Goal: Information Seeking & Learning: Learn about a topic

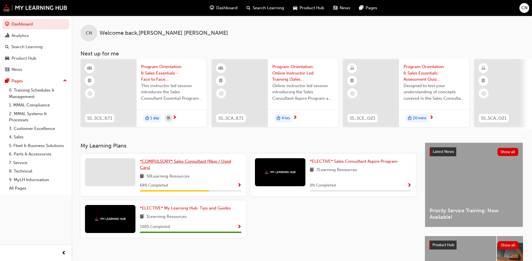
click at [178, 167] on link "*COMPULSORY* Sales Consultant (New / Used Cars)" at bounding box center [190, 164] width 101 height 13
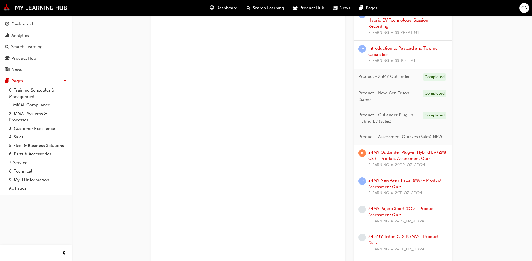
scroll to position [533, 0]
click at [397, 179] on link "24MY New-Gen Triton (MV) - Product Assessment Quiz" at bounding box center [404, 182] width 73 height 11
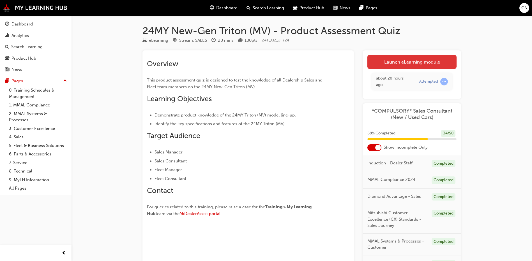
click at [411, 62] on link "Launch eLearning module" at bounding box center [411, 62] width 89 height 14
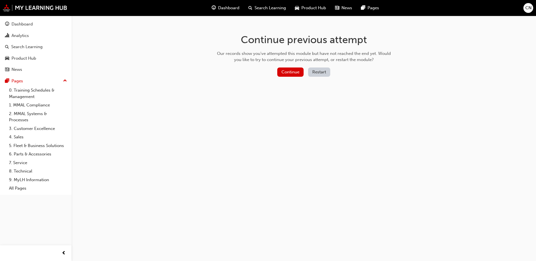
click at [277, 72] on div "Continue Restart" at bounding box center [304, 73] width 178 height 11
click at [284, 72] on button "Continue" at bounding box center [290, 72] width 26 height 9
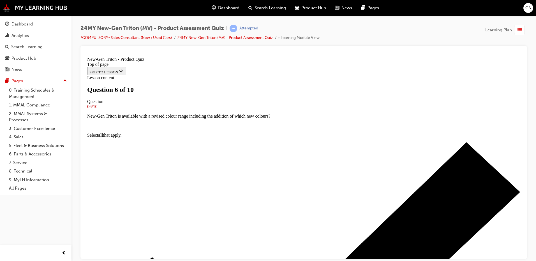
scroll to position [56, 0]
drag, startPoint x: 261, startPoint y: 89, endPoint x: 175, endPoint y: 75, distance: 87.5
copy p "The New-Gen Triton Pick-Up will be joined by an all-new range of which models i…"
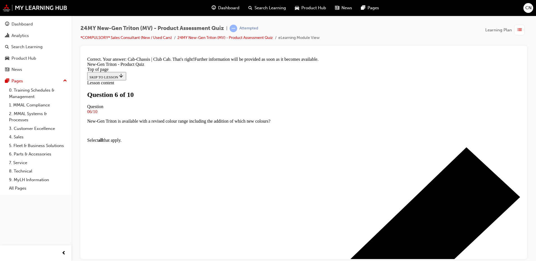
scroll to position [146, 0]
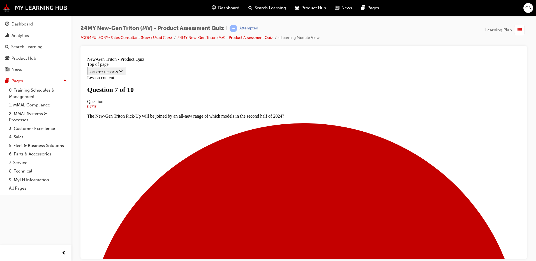
scroll to position [57, 0]
drag, startPoint x: 336, startPoint y: 103, endPoint x: 198, endPoint y: 81, distance: 139.4
copy p "In the event of a modification/alteration or removal of the rear bumper, which …"
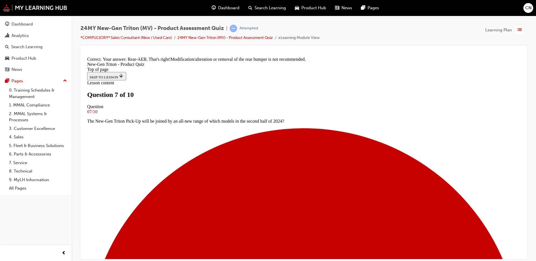
scroll to position [162, 0]
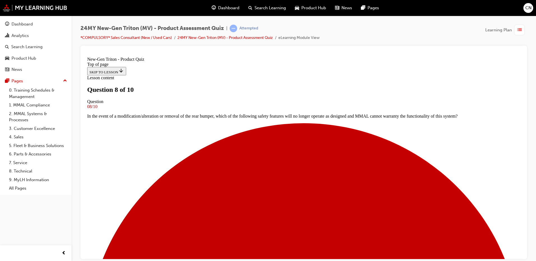
scroll to position [57, 0]
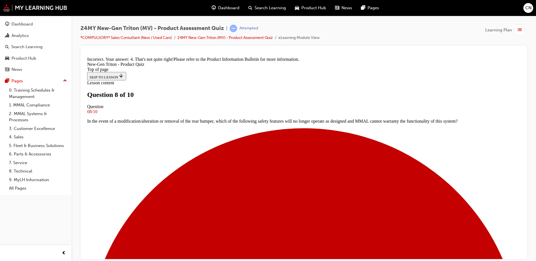
scroll to position [146, 0]
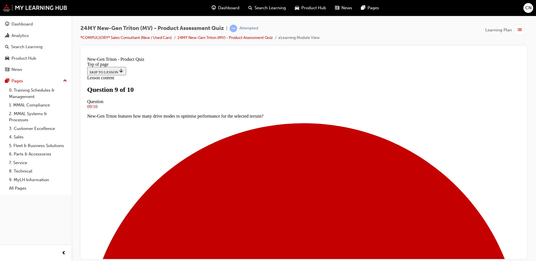
scroll to position [1, 0]
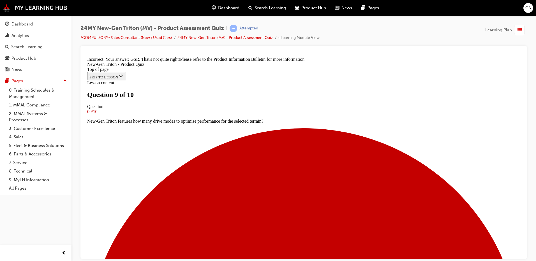
scroll to position [137, 0]
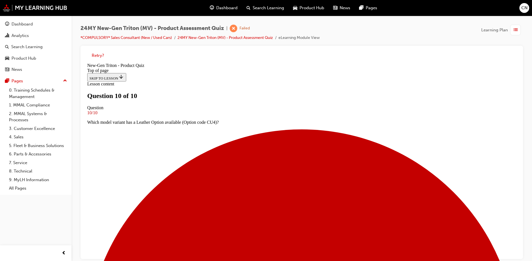
scroll to position [82, 0]
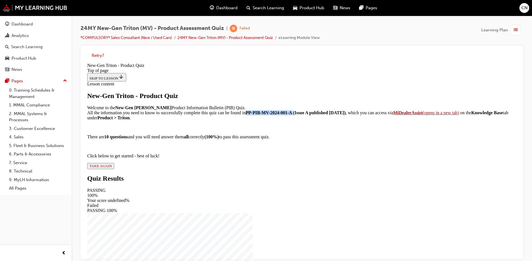
drag, startPoint x: 226, startPoint y: 140, endPoint x: 287, endPoint y: 140, distance: 60.3
click at [287, 115] on strong "PP-PIB-MV-2024-001-A (Issue A published March 1, 2024)" at bounding box center [296, 112] width 100 height 5
copy strong "PP-PIB-MV-2024-001-A"
click at [393, 115] on strong "MiDealerAssist" at bounding box center [407, 112] width 29 height 5
click at [218, 169] on div "New-Gen Triton - Product Quiz Welcome to the New-Gen Triton Product Information…" at bounding box center [301, 130] width 429 height 77
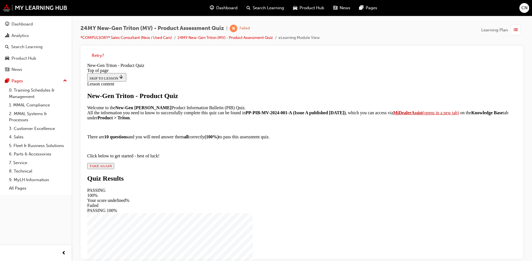
click at [112, 168] on span "TAKE AGAIN" at bounding box center [100, 166] width 22 height 4
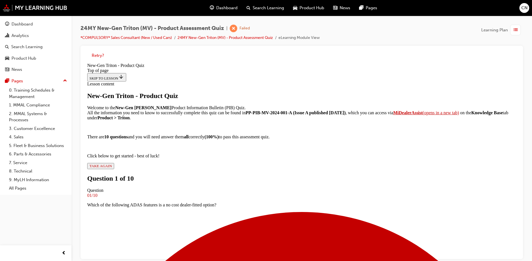
scroll to position [29, 0]
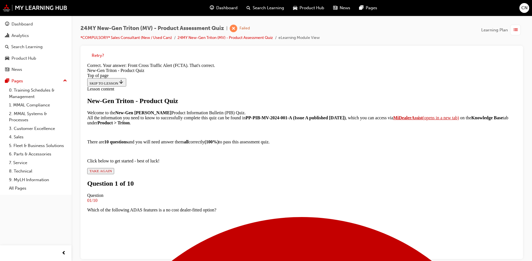
scroll to position [123, 0]
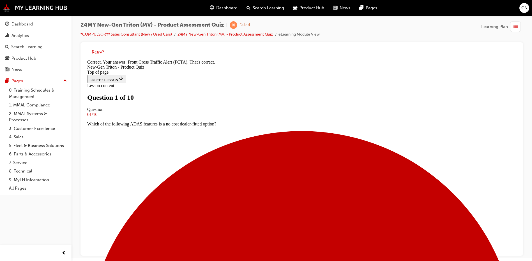
scroll to position [4, 0]
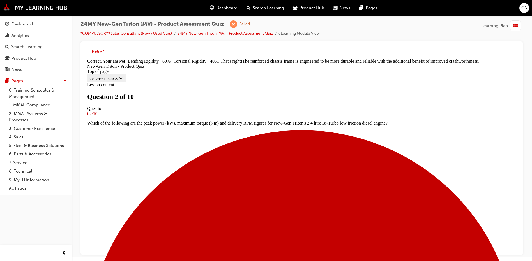
scroll to position [162, 0]
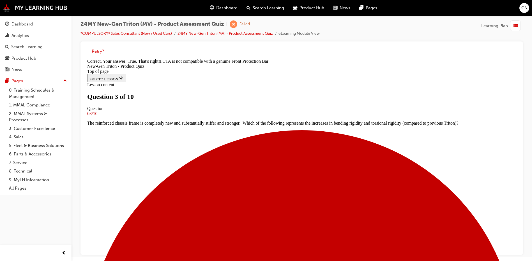
scroll to position [98, 0]
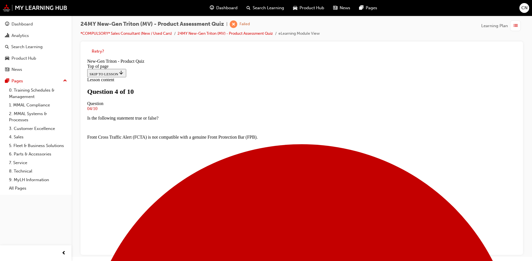
scroll to position [29, 0]
drag, startPoint x: 235, startPoint y: 184, endPoint x: 238, endPoint y: 187, distance: 4.8
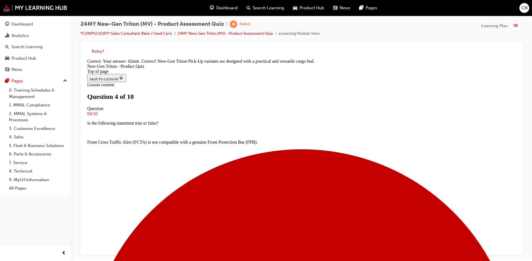
scroll to position [153, 0]
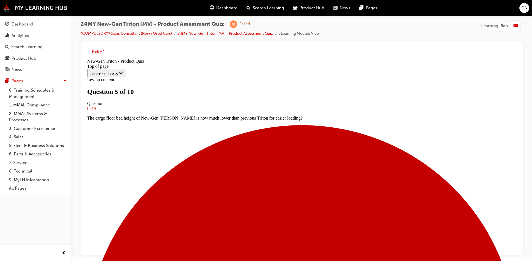
scroll to position [57, 0]
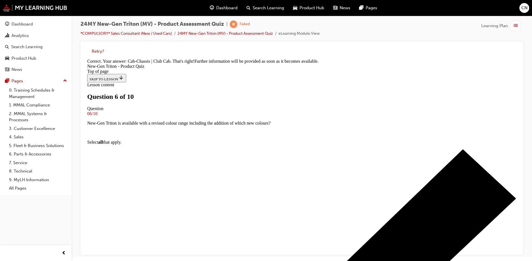
scroll to position [146, 0]
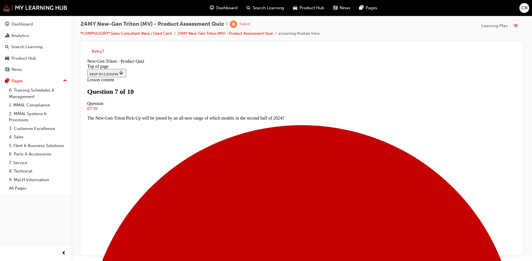
scroll to position [1, 0]
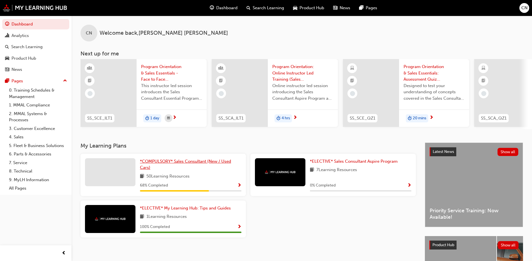
click at [163, 165] on span "*COMPULSORY* Sales Consultant (New / Used Cars)" at bounding box center [185, 164] width 91 height 11
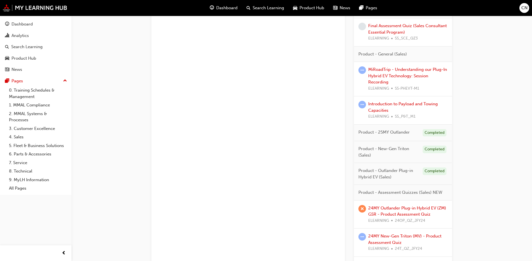
scroll to position [477, 0]
click at [413, 148] on span "Product - New-Gen Triton (Sales)" at bounding box center [388, 152] width 60 height 13
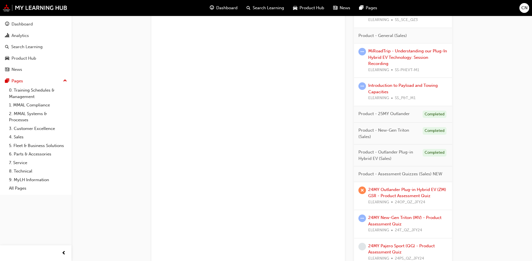
scroll to position [505, 0]
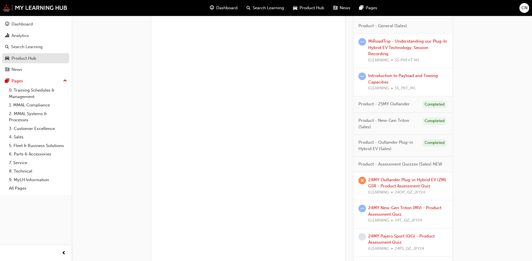
click at [29, 61] on div "Product Hub" at bounding box center [23, 58] width 25 height 6
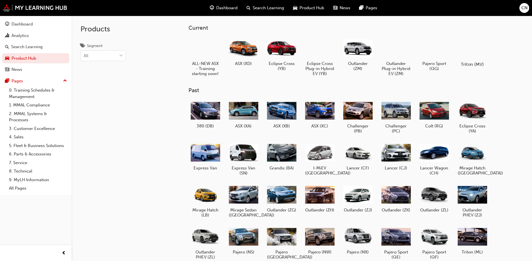
click at [469, 51] on div at bounding box center [472, 48] width 31 height 22
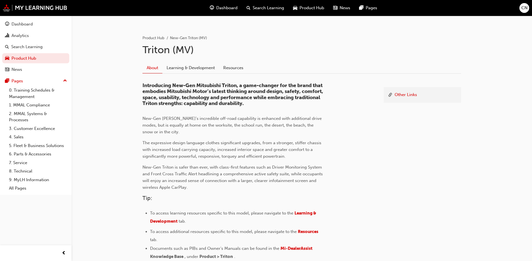
scroll to position [112, 0]
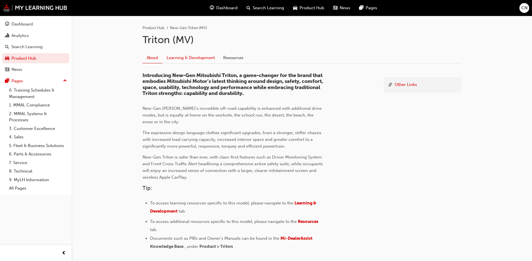
click at [179, 57] on link "Learning & Development" at bounding box center [190, 57] width 57 height 11
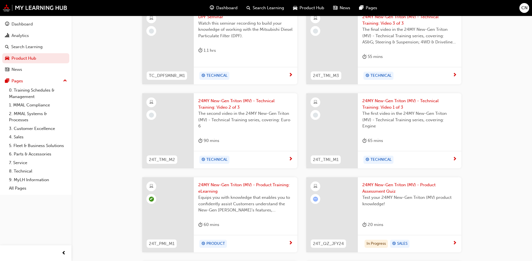
scroll to position [336, 0]
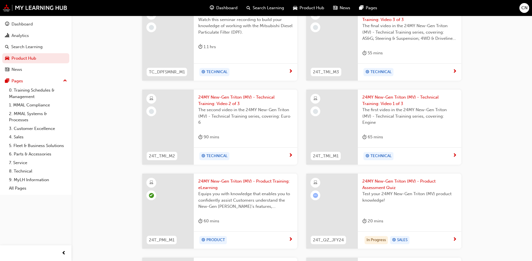
click at [227, 181] on span "24MY New-Gen Triton (MV) - Product Training: eLearning" at bounding box center [245, 184] width 94 height 13
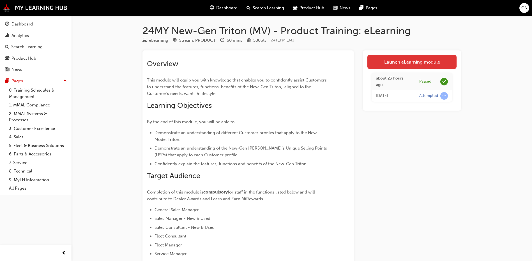
click at [376, 60] on link "Launch eLearning module" at bounding box center [411, 62] width 89 height 14
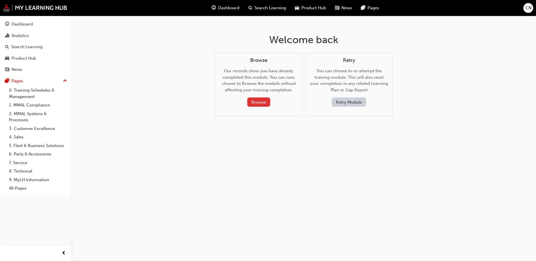
click at [255, 103] on button "Browse" at bounding box center [258, 102] width 23 height 9
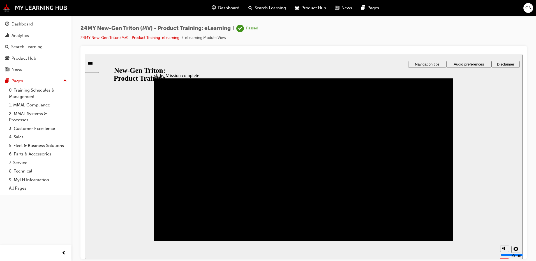
click at [95, 61] on div "Sidebar Toggle" at bounding box center [92, 63] width 10 height 4
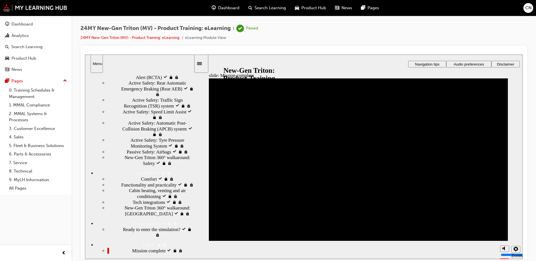
scroll to position [336, 0]
click at [121, 23] on div "Safety visited Safety" at bounding box center [150, 20] width 86 height 6
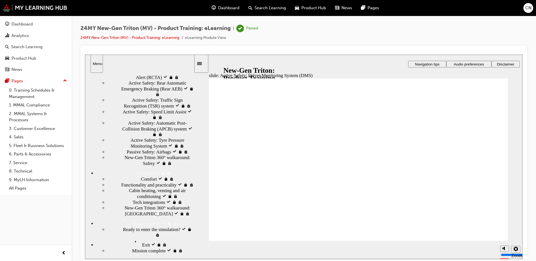
click at [138, 80] on span "Active Safety: Rear Cross Traffic Alert (RCTA) visited" at bounding box center [160, 74] width 68 height 11
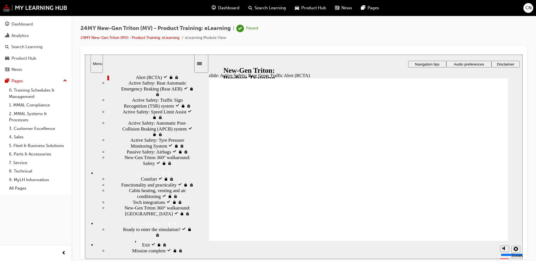
click at [132, 97] on span "Active Safety: Rear Automatic Emergency Braking (Rear AEB) visited" at bounding box center [160, 88] width 65 height 17
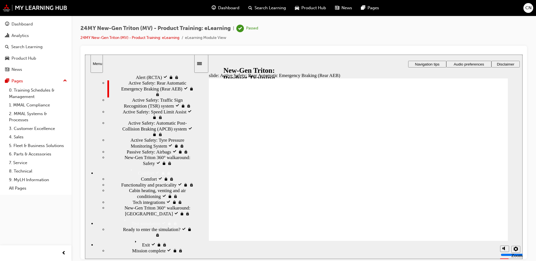
click at [145, 80] on span "Active Safety: Rear Cross Traffic Alert (RCTA) visited" at bounding box center [160, 74] width 68 height 11
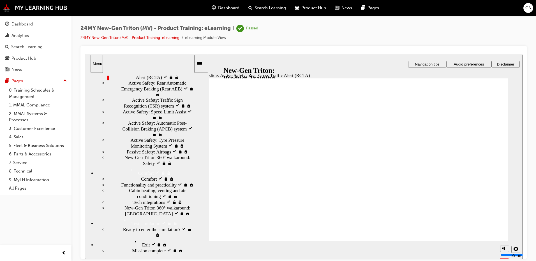
click at [149, 97] on span "Active Safety: Rear Automatic Emergency Braking (Rear AEB) visited" at bounding box center [160, 88] width 65 height 17
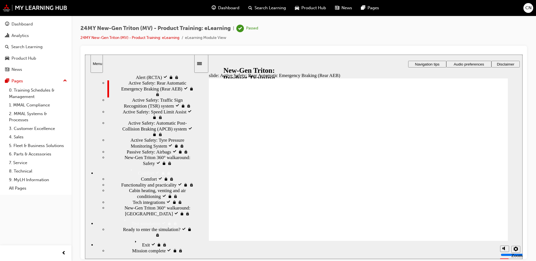
click at [144, 238] on span "Ready to enter the simulation? visited" at bounding box center [158, 232] width 71 height 11
click at [132, 205] on span "New-Gen Triton 360° walkaround: Comfort visited" at bounding box center [158, 210] width 69 height 11
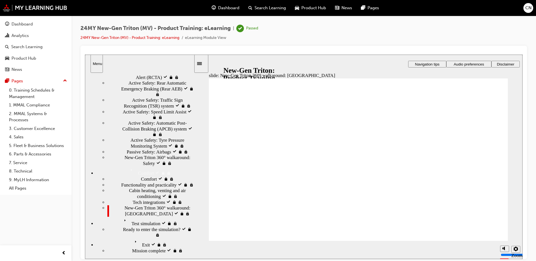
scroll to position [315, 0]
click at [130, 182] on div "Functionality and practicality visited Functionality and practicality" at bounding box center [150, 185] width 86 height 6
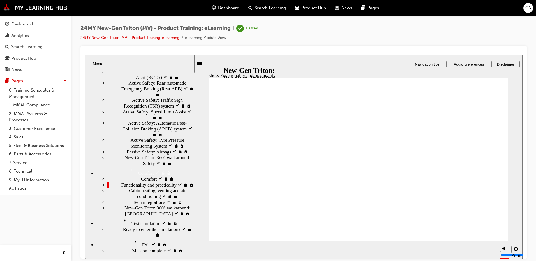
click at [130, 15] on icon "Menu" at bounding box center [134, 11] width 8 height 8
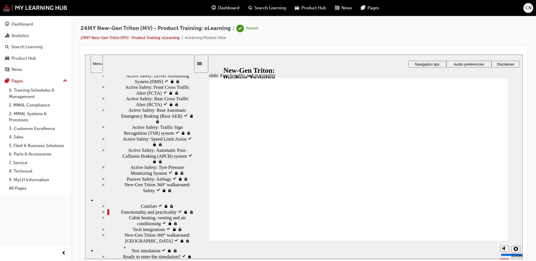
scroll to position [280, 0]
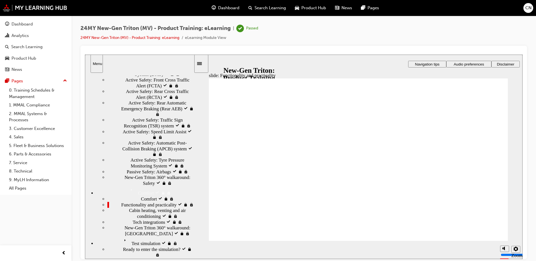
click at [130, 35] on icon "Menu" at bounding box center [134, 31] width 8 height 8
click at [108, 43] on div "Safety visited Safety" at bounding box center [150, 40] width 86 height 6
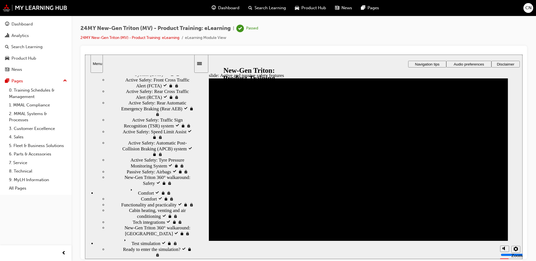
click at [168, 65] on span "Active Safety: Forward Collision Mitigation (FCM) system visited" at bounding box center [160, 59] width 68 height 11
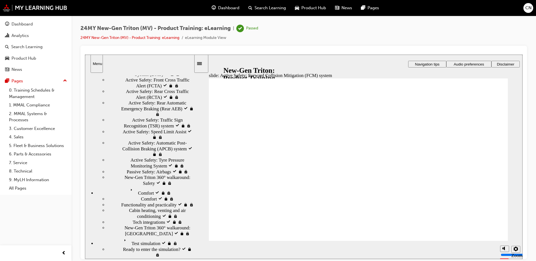
click at [146, 77] on span "Active Safety: Driver Monitoring System (DMS) visited" at bounding box center [160, 71] width 68 height 11
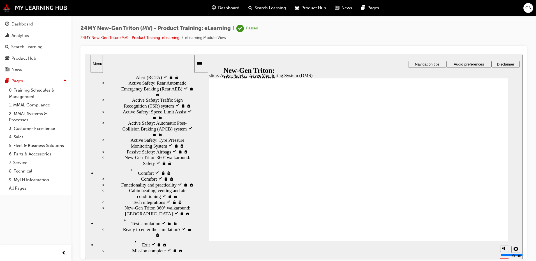
scroll to position [336, 0]
click at [133, 68] on span "Active Safety: Front Cross Traffic Alert (FCTA) visited" at bounding box center [159, 62] width 68 height 11
click at [138, 80] on div "Active Safety: Rear Cross Traffic Alert (RCTA) visited Active Safety: Rear Cros…" at bounding box center [150, 74] width 86 height 11
drag, startPoint x: 486, startPoint y: 222, endPoint x: 493, endPoint y: 224, distance: 7.8
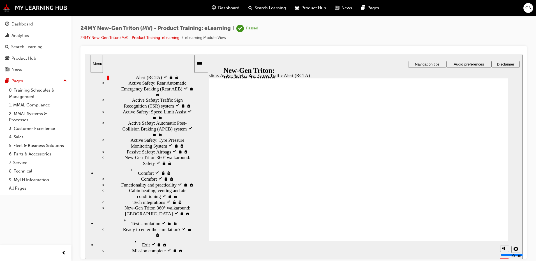
scroll to position [364, 0]
click at [133, 97] on div "Active Safety: Rear Automatic Emergency Braking (Rear AEB) Active Safety: Rear …" at bounding box center [150, 88] width 86 height 17
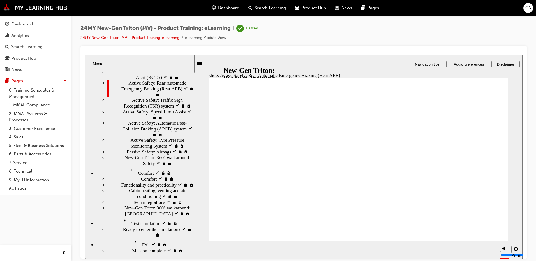
click at [130, 15] on icon "Menu" at bounding box center [134, 11] width 8 height 8
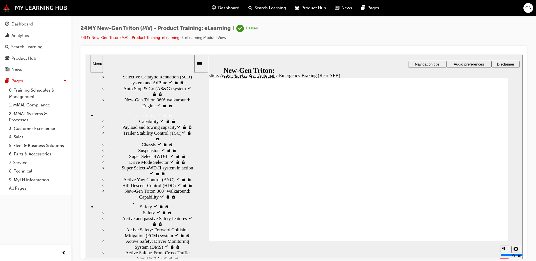
scroll to position [102, 0]
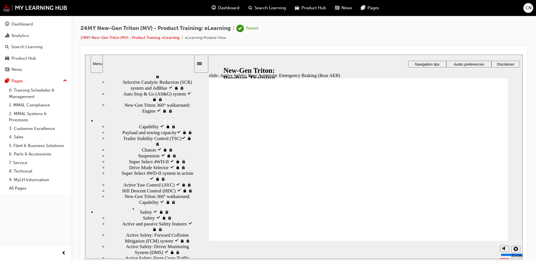
click at [127, 122] on icon "Menu" at bounding box center [131, 118] width 8 height 8
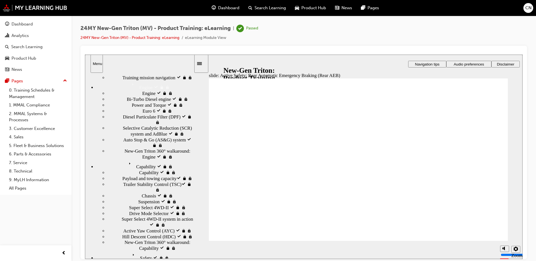
scroll to position [84, 0]
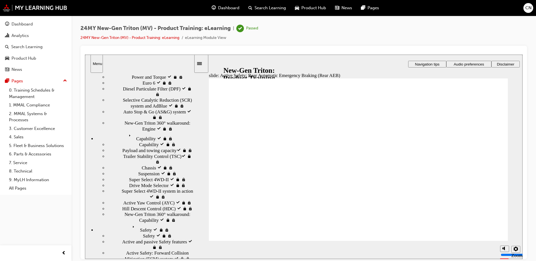
click at [127, 140] on icon "Menu" at bounding box center [131, 136] width 8 height 8
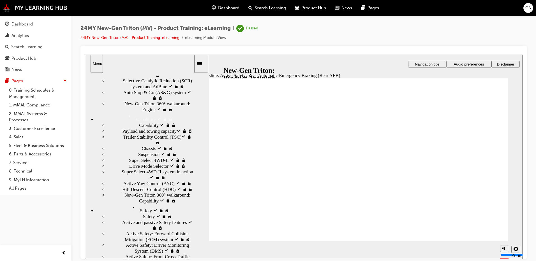
scroll to position [112, 0]
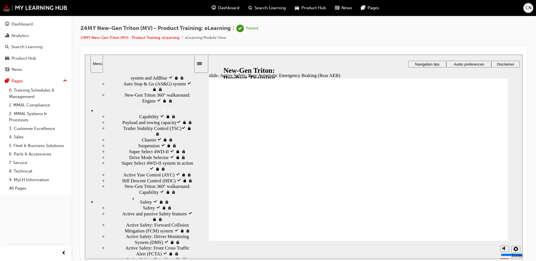
click at [107, 119] on div "Capability visited Capability" at bounding box center [150, 117] width 86 height 6
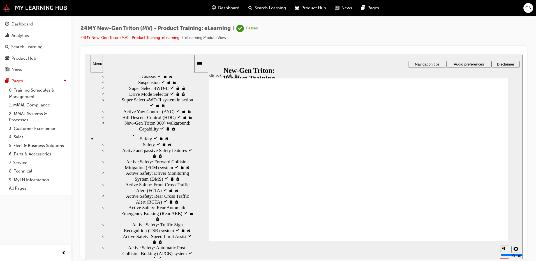
scroll to position [196, 0]
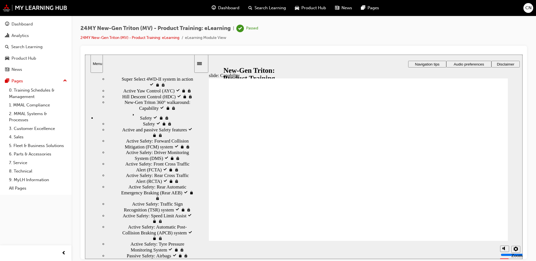
click at [129, 76] on span "Drive Mode Selector visited" at bounding box center [155, 73] width 53 height 6
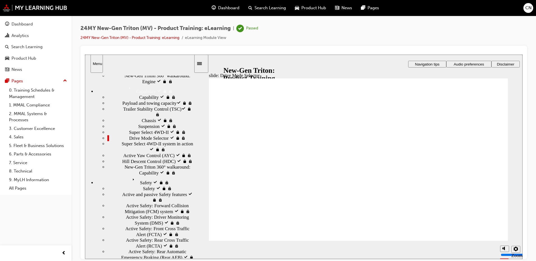
scroll to position [130, 0]
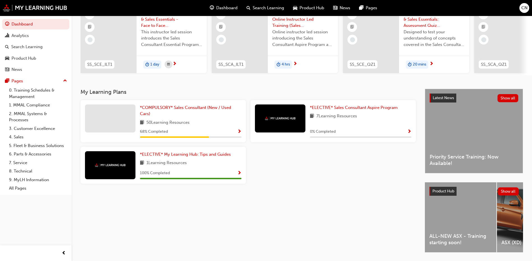
scroll to position [56, 0]
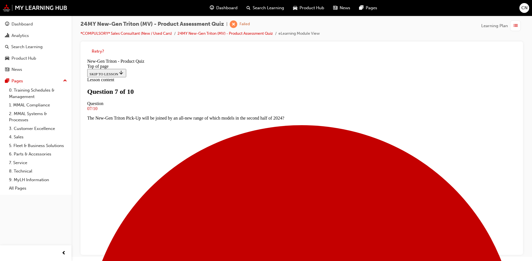
scroll to position [1, 0]
